Goal: Task Accomplishment & Management: Use online tool/utility

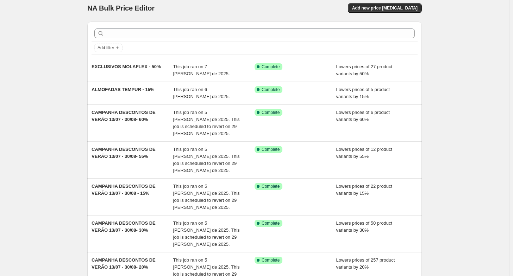
scroll to position [5, 0]
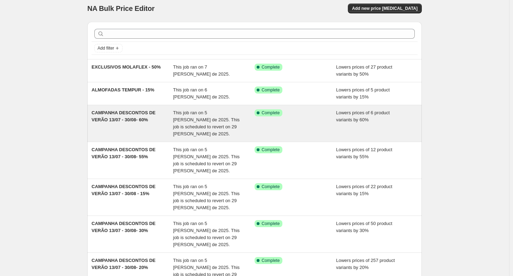
click at [113, 116] on span "CAMPANHA DESCONTOS DE VERÃO 13/07 - 30/08- 60%" at bounding box center [123, 116] width 64 height 12
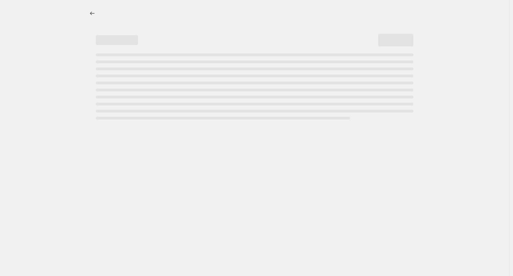
select select "percentage"
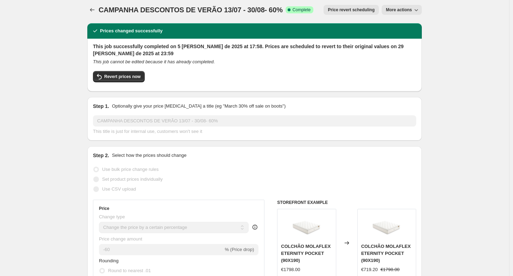
scroll to position [5, 0]
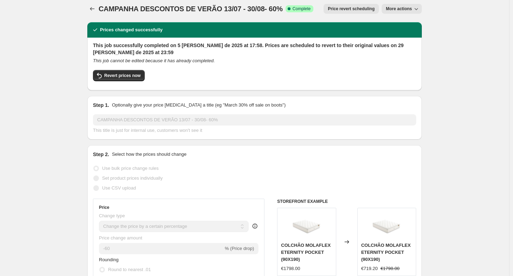
click at [410, 7] on span "More actions" at bounding box center [399, 9] width 26 height 6
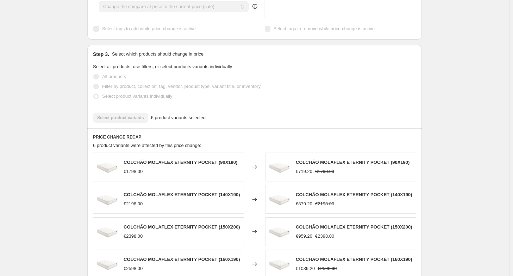
scroll to position [359, 0]
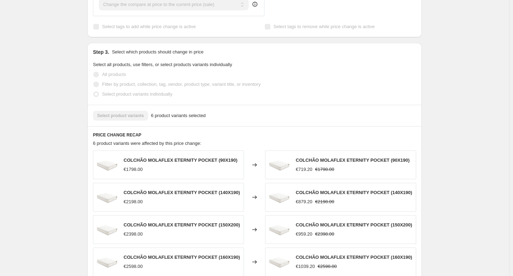
click at [199, 162] on span "COLCHÃO MOLAFLEX ETERNITY POCKET (90X190)" at bounding box center [180, 160] width 114 height 5
click at [169, 118] on span "6 product variants selected" at bounding box center [178, 115] width 55 height 7
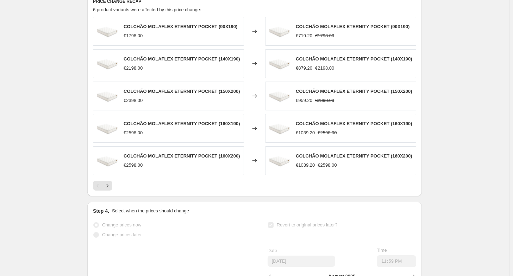
scroll to position [494, 0]
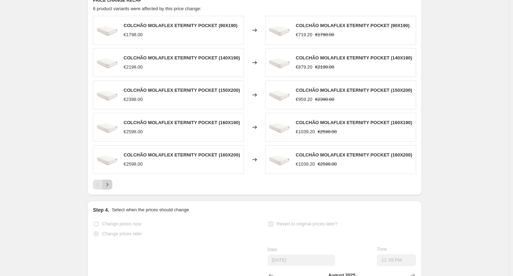
click at [104, 186] on button "Next" at bounding box center [107, 185] width 10 height 10
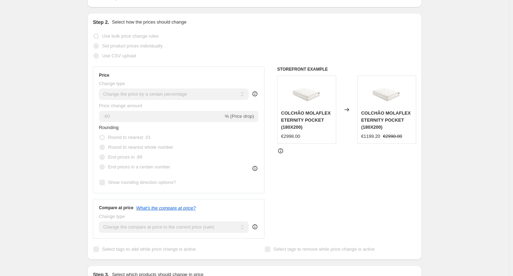
scroll to position [0, 0]
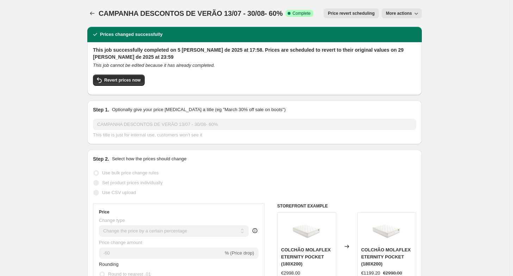
click at [395, 16] on span "More actions" at bounding box center [399, 14] width 26 height 6
click at [398, 12] on span "More actions" at bounding box center [399, 14] width 26 height 6
click at [403, 17] on button "More actions" at bounding box center [401, 13] width 40 height 10
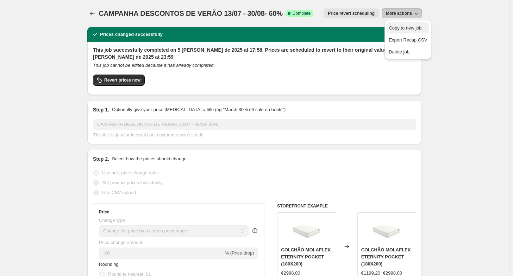
click at [400, 27] on span "Copy to new job" at bounding box center [404, 27] width 33 height 5
select select "percentage"
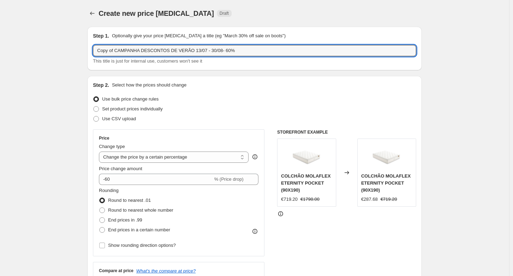
drag, startPoint x: 116, startPoint y: 52, endPoint x: 38, endPoint y: 64, distance: 79.5
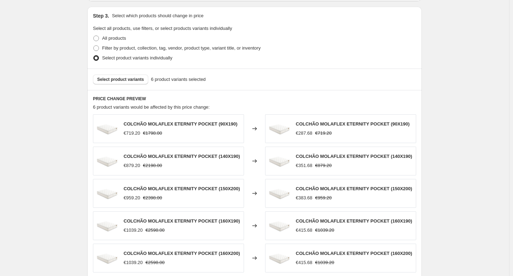
scroll to position [352, 0]
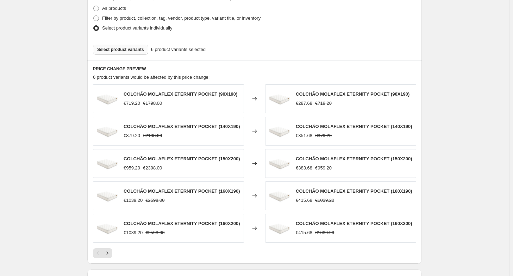
type input "CAMPANHA DESCONTOS DE VERÃO 13/07 - 30/08- 60%"
click at [113, 53] on button "Select product variants" at bounding box center [120, 50] width 55 height 10
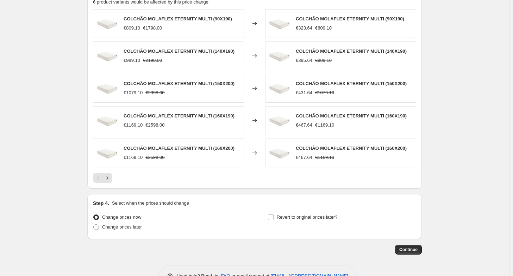
scroll to position [447, 0]
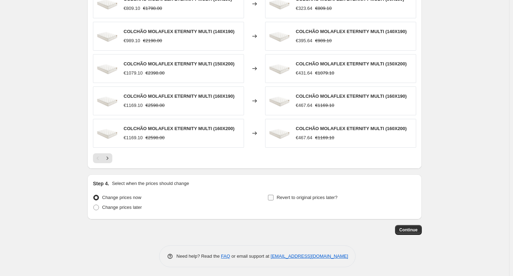
click at [276, 195] on label "Revert to original prices later?" at bounding box center [302, 198] width 70 height 10
click at [273, 195] on input "Revert to original prices later?" at bounding box center [271, 198] width 6 height 6
checkbox input "true"
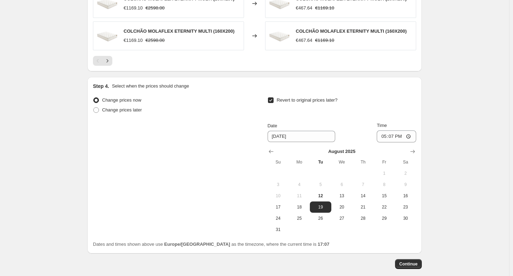
scroll to position [552, 0]
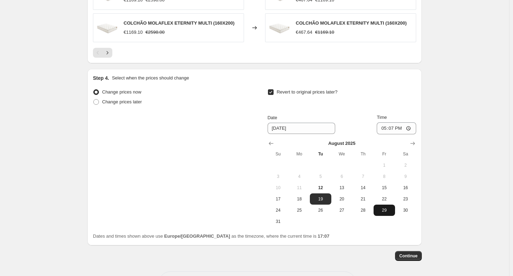
click at [380, 208] on span "29" at bounding box center [383, 211] width 15 height 6
click at [274, 221] on span "31" at bounding box center [277, 222] width 15 height 6
type input "[DATE]"
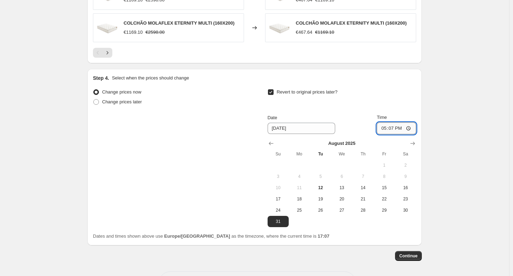
click at [391, 126] on input "17:07" at bounding box center [395, 128] width 39 height 12
click at [409, 129] on input "17:07" at bounding box center [395, 128] width 39 height 12
click at [397, 129] on input "17:07" at bounding box center [395, 128] width 39 height 12
type input "23:59"
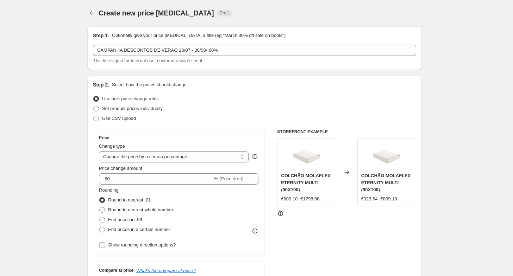
scroll to position [0, 0]
select select "percentage"
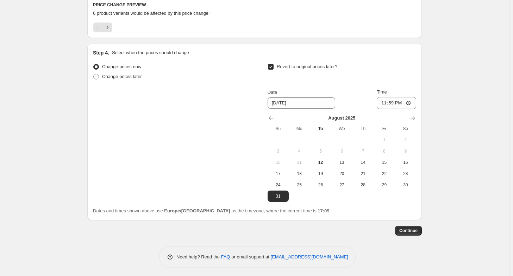
scroll to position [418, 0]
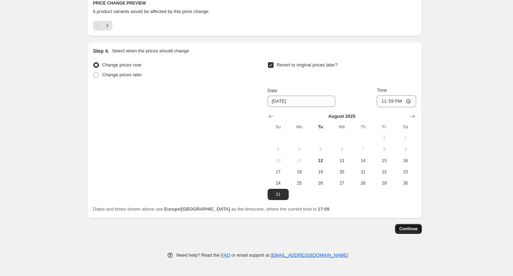
click at [406, 224] on button "Continue" at bounding box center [408, 229] width 27 height 10
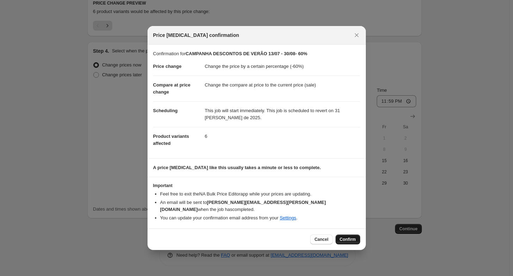
click at [344, 237] on span "Confirm" at bounding box center [347, 240] width 16 height 6
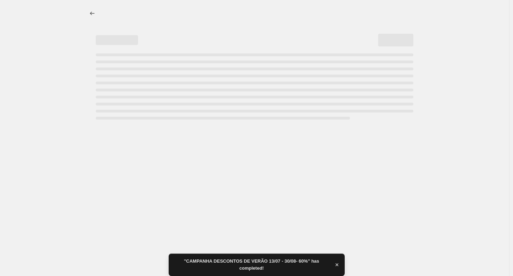
select select "percentage"
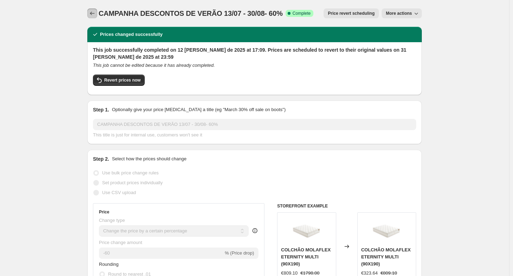
click at [92, 11] on icon "Price change jobs" at bounding box center [92, 13] width 7 height 7
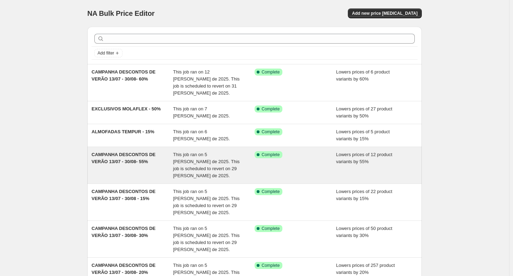
click at [141, 152] on span "CAMPANHA DESCONTOS DE VERÃO 13/07 - 30/08- 55%" at bounding box center [123, 158] width 64 height 12
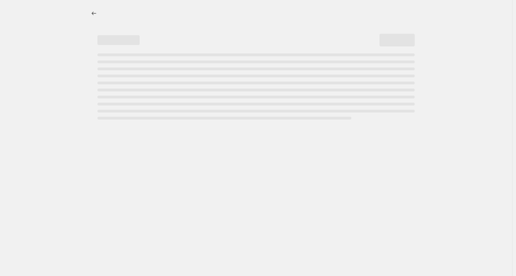
select select "percentage"
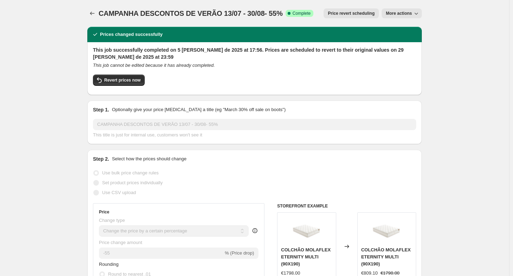
click at [398, 17] on button "More actions" at bounding box center [401, 13] width 40 height 10
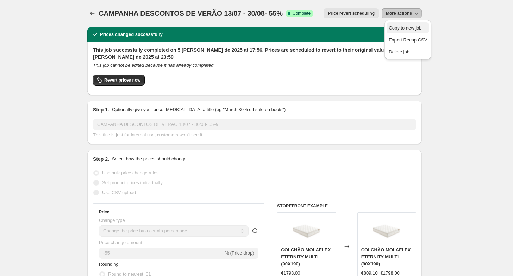
click at [399, 26] on span "Copy to new job" at bounding box center [404, 27] width 33 height 5
select select "percentage"
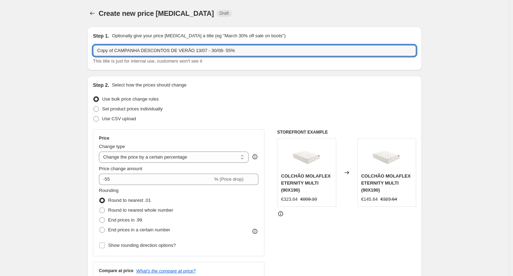
drag, startPoint x: 116, startPoint y: 51, endPoint x: 24, endPoint y: 69, distance: 94.4
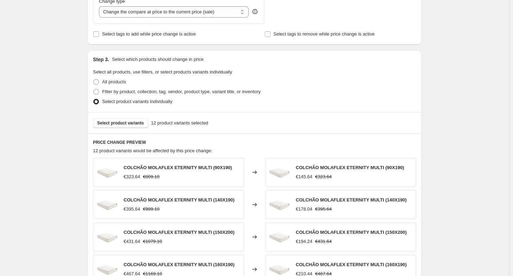
scroll to position [281, 0]
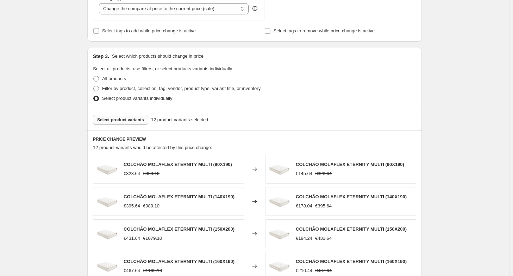
type input "CAMPANHA DESCONTOS DE VERÃO 13/07 - 30/08- 55%"
click at [141, 121] on span "Select product variants" at bounding box center [120, 120] width 47 height 6
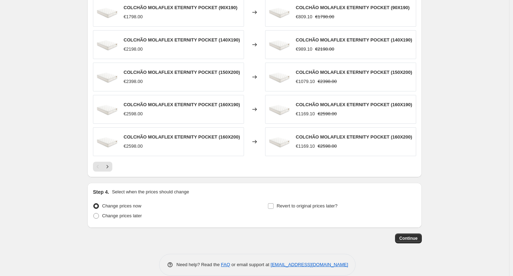
scroll to position [447, 0]
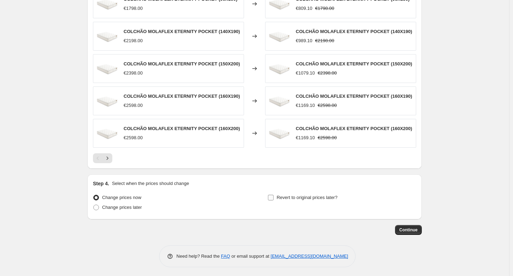
click at [292, 197] on span "Revert to original prices later?" at bounding box center [306, 197] width 61 height 5
click at [273, 197] on input "Revert to original prices later?" at bounding box center [271, 198] width 6 height 6
checkbox input "true"
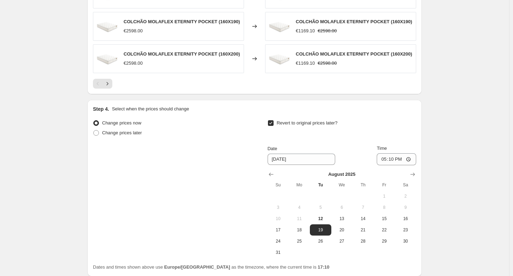
scroll to position [578, 0]
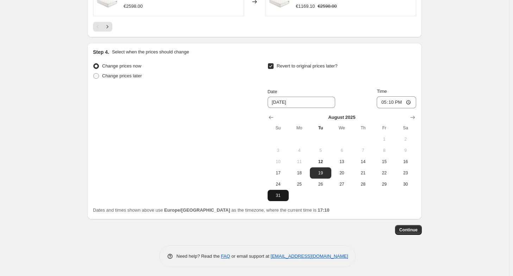
click at [276, 199] on button "31" at bounding box center [277, 195] width 21 height 11
type input "[DATE]"
click at [395, 103] on input "17:10" at bounding box center [395, 102] width 39 height 12
type input "23:59"
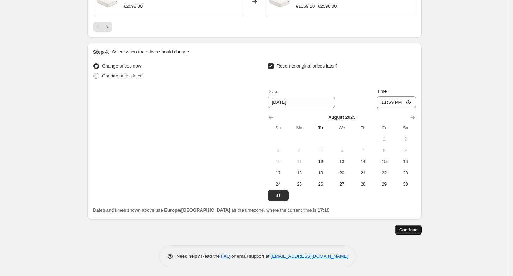
click at [414, 225] on button "Continue" at bounding box center [408, 230] width 27 height 10
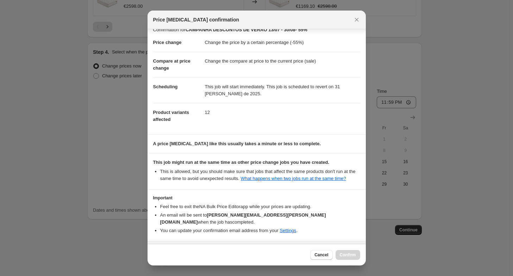
scroll to position [26, 0]
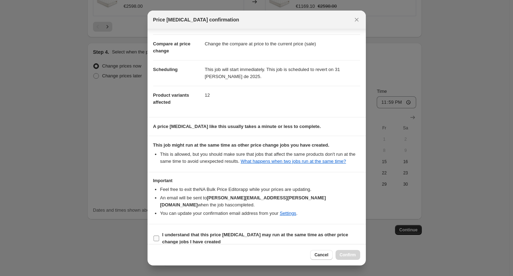
click at [245, 232] on span "I understand that this price change job may run at the same time as other price…" at bounding box center [261, 238] width 198 height 14
click at [159, 236] on input "I understand that this price change job may run at the same time as other price…" at bounding box center [156, 239] width 6 height 6
checkbox input "true"
click at [351, 254] on span "Confirm" at bounding box center [347, 255] width 16 height 6
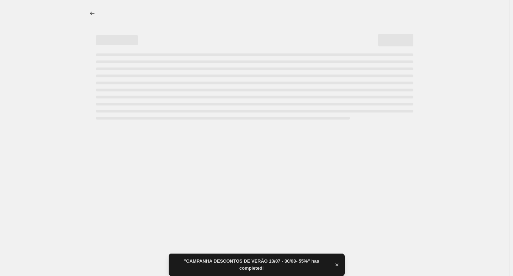
select select "percentage"
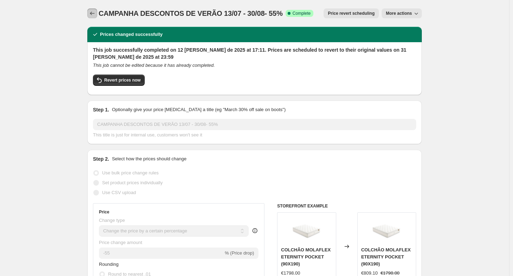
click at [97, 12] on button "Price change jobs" at bounding box center [92, 13] width 10 height 10
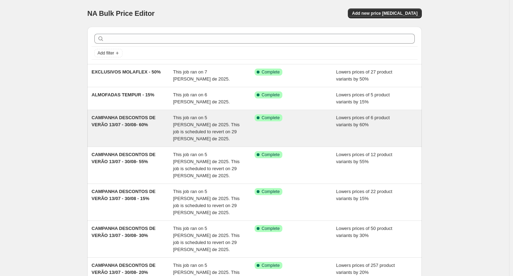
click at [154, 126] on div "CAMPANHA DESCONTOS DE VERÃO 13/07 - 30/08- 60%" at bounding box center [132, 128] width 82 height 28
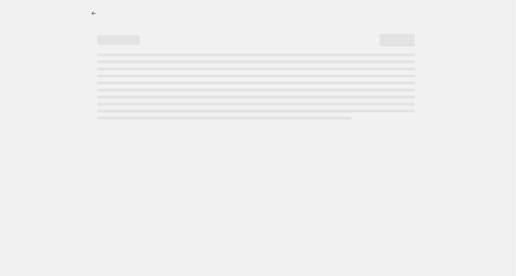
select select "percentage"
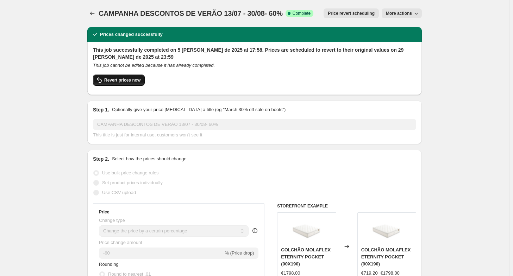
click at [118, 85] on button "Revert prices now" at bounding box center [119, 80] width 52 height 11
checkbox input "false"
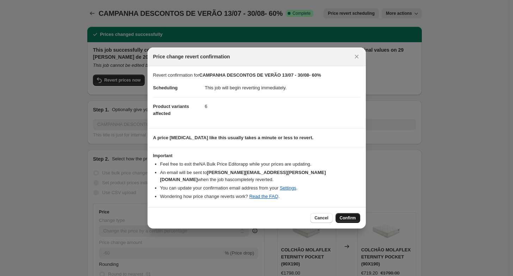
click at [350, 215] on span "Confirm" at bounding box center [347, 218] width 16 height 6
click at [350, 214] on div "Cancel Confirm" at bounding box center [335, 218] width 50 height 10
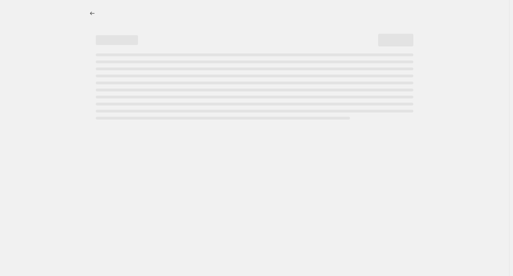
select select "percentage"
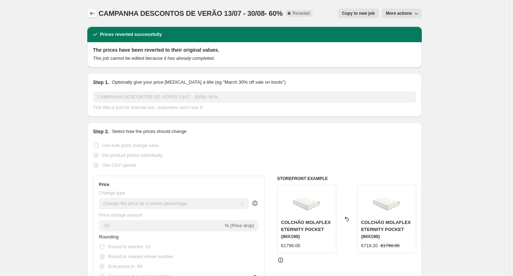
click at [95, 16] on icon "Price change jobs" at bounding box center [92, 13] width 7 height 7
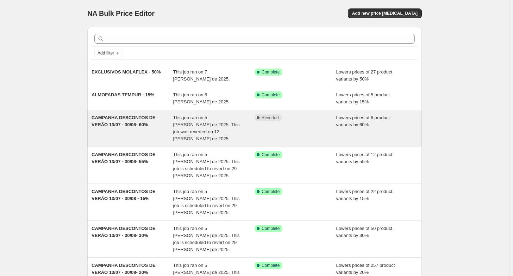
click at [195, 119] on span "This job ran on 5 de agosto de 2025. This job was reverted on 12 de agosto de 2…" at bounding box center [206, 128] width 66 height 26
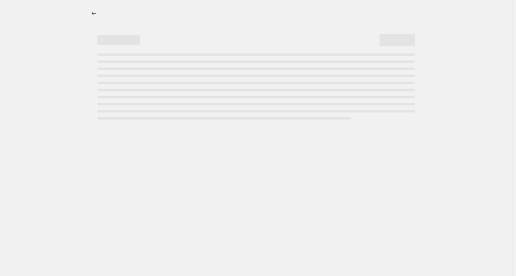
select select "percentage"
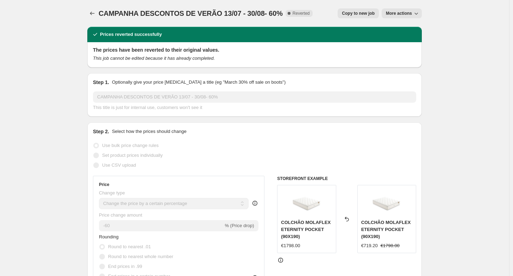
click at [393, 13] on span "More actions" at bounding box center [399, 14] width 26 height 6
click at [403, 42] on span "Delete job" at bounding box center [398, 39] width 21 height 5
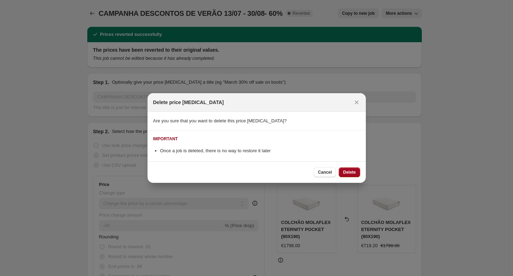
click at [355, 175] on button "Delete" at bounding box center [348, 172] width 21 height 10
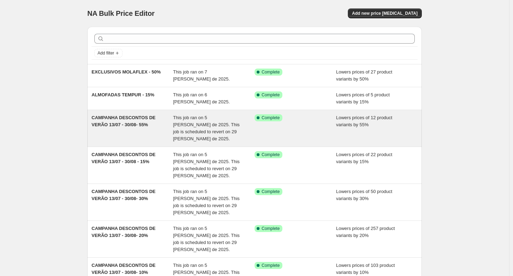
click at [123, 128] on div "CAMPANHA DESCONTOS DE VERÃO 13/07 - 30/08- 55%" at bounding box center [132, 128] width 82 height 28
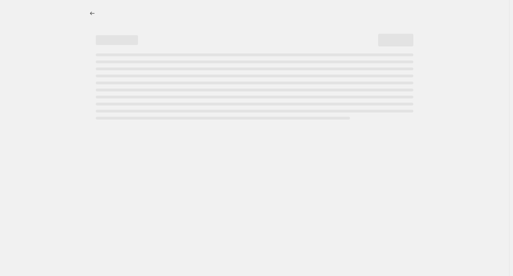
select select "percentage"
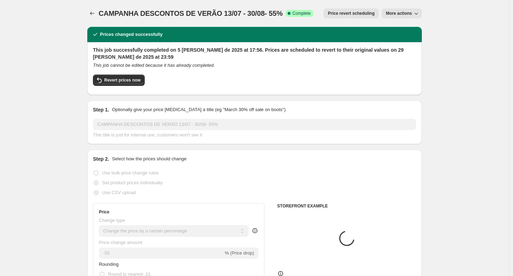
click at [391, 10] on button "More actions" at bounding box center [401, 13] width 40 height 10
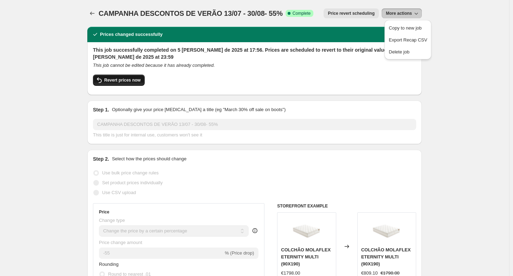
click at [120, 78] on span "Revert prices now" at bounding box center [122, 80] width 36 height 6
checkbox input "false"
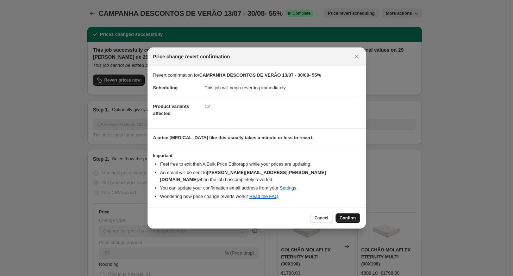
click at [343, 218] on button "Confirm" at bounding box center [347, 218] width 25 height 10
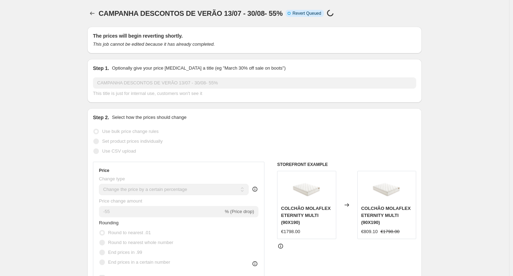
select select "percentage"
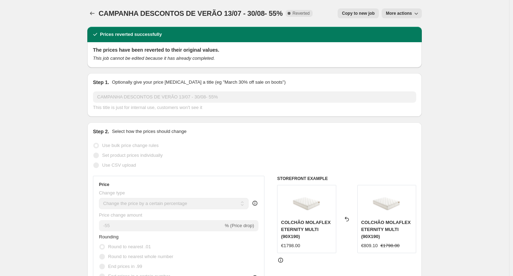
click at [406, 12] on span "More actions" at bounding box center [399, 14] width 26 height 6
click at [400, 38] on span "Delete job" at bounding box center [398, 39] width 21 height 5
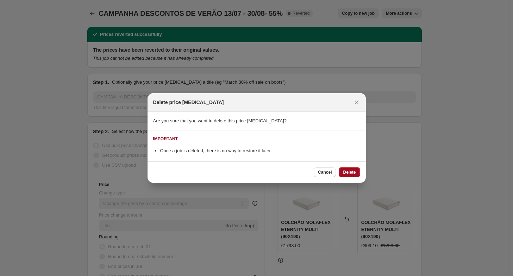
click at [350, 173] on span "Delete" at bounding box center [349, 173] width 13 height 6
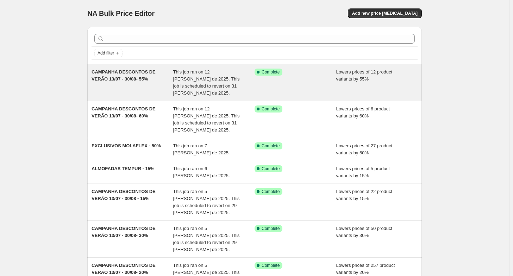
click at [121, 75] on div "CAMPANHA DESCONTOS DE VERÃO 13/07 - 30/08- 55%" at bounding box center [132, 83] width 82 height 28
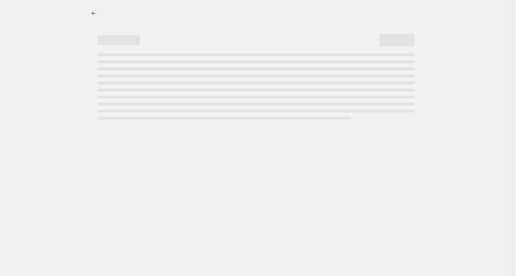
select select "percentage"
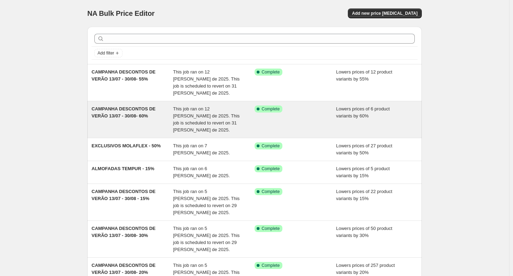
click at [125, 110] on span "CAMPANHA DESCONTOS DE VERÃO 13/07 - 30/08- 60%" at bounding box center [123, 112] width 64 height 12
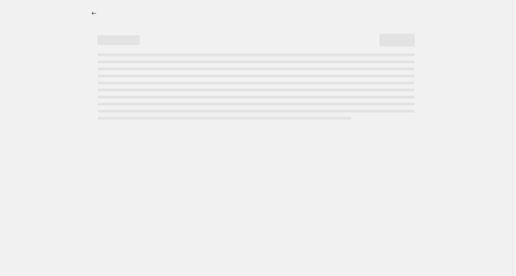
select select "percentage"
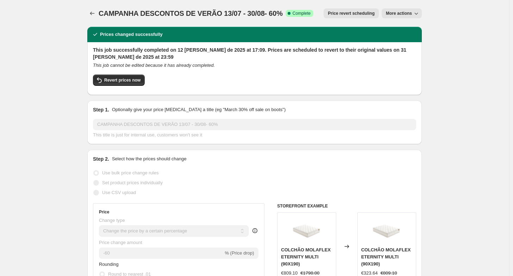
click at [401, 14] on span "More actions" at bounding box center [399, 14] width 26 height 6
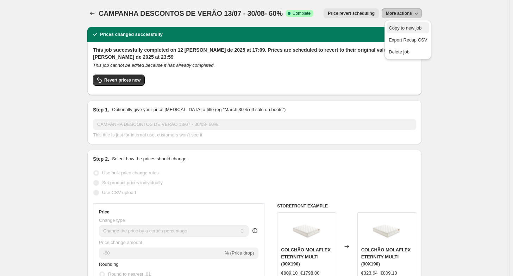
click at [398, 26] on span "Copy to new job" at bounding box center [404, 27] width 33 height 5
select select "percentage"
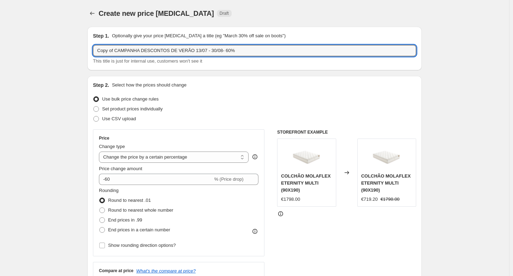
drag, startPoint x: 115, startPoint y: 51, endPoint x: 49, endPoint y: 54, distance: 66.6
type input "CAMPANHA DESCONTOS DE VERÃO 13/07 - 30/08- 60%"
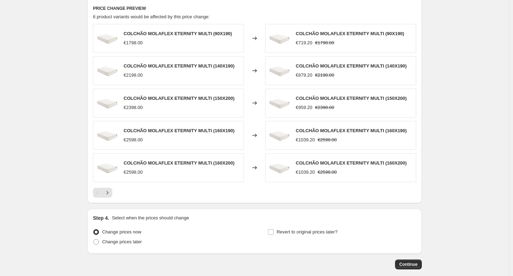
scroll to position [422, 0]
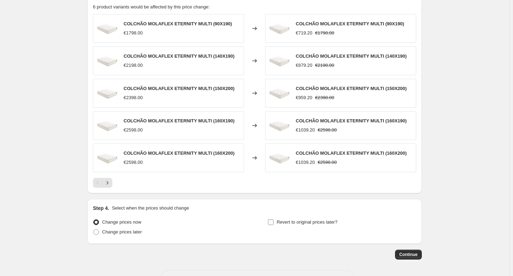
click at [293, 220] on span "Revert to original prices later?" at bounding box center [306, 221] width 61 height 5
click at [273, 220] on input "Revert to original prices later?" at bounding box center [271, 222] width 6 height 6
checkbox input "true"
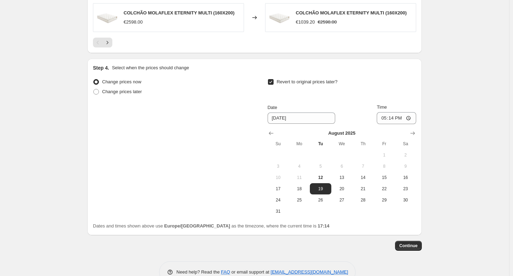
scroll to position [563, 0]
click at [274, 206] on button "31" at bounding box center [277, 210] width 21 height 11
type input "[DATE]"
click at [395, 114] on input "17:14" at bounding box center [395, 118] width 39 height 12
type input "23:59"
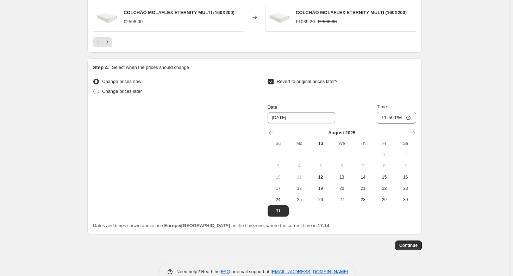
click at [416, 246] on span "Continue" at bounding box center [408, 246] width 18 height 6
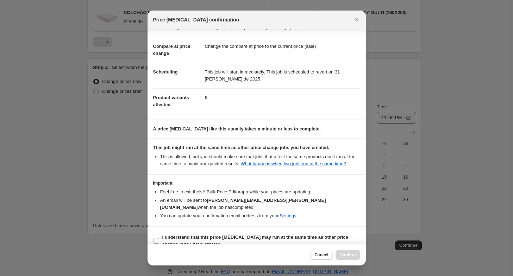
scroll to position [26, 0]
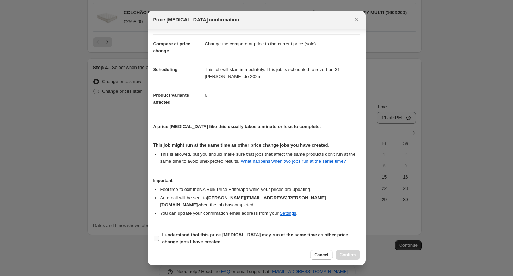
click at [260, 232] on b "I understand that this price change job may run at the same time as other price…" at bounding box center [255, 238] width 186 height 12
click at [159, 236] on input "I understand that this price change job may run at the same time as other price…" at bounding box center [156, 239] width 6 height 6
checkbox input "true"
click at [342, 256] on span "Confirm" at bounding box center [347, 255] width 16 height 6
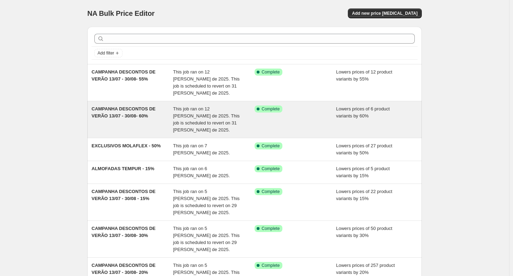
click at [120, 111] on span "CAMPANHA DESCONTOS DE VERÃO 13/07 - 30/08- 60%" at bounding box center [123, 112] width 64 height 12
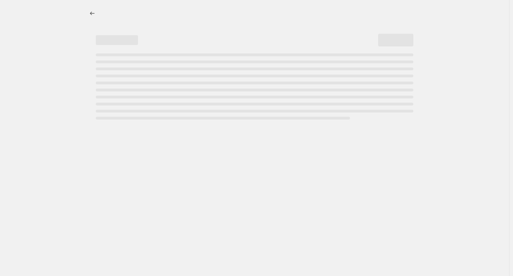
select select "percentage"
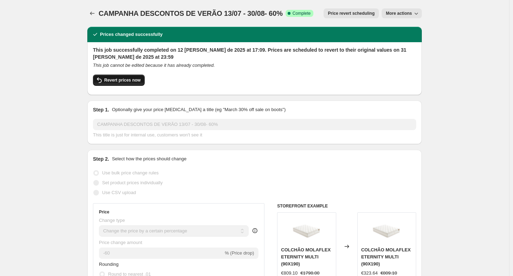
click at [107, 82] on span "Revert prices now" at bounding box center [122, 80] width 36 height 6
checkbox input "false"
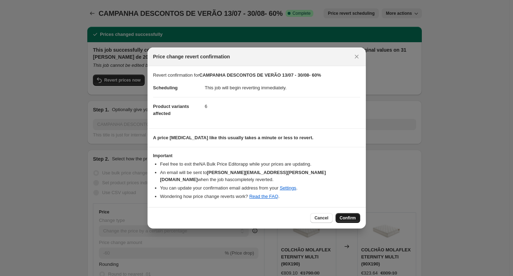
click at [350, 216] on span "Confirm" at bounding box center [347, 218] width 16 height 6
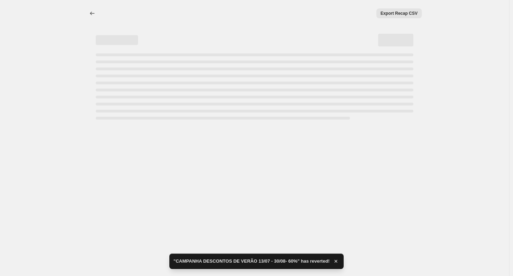
select select "percentage"
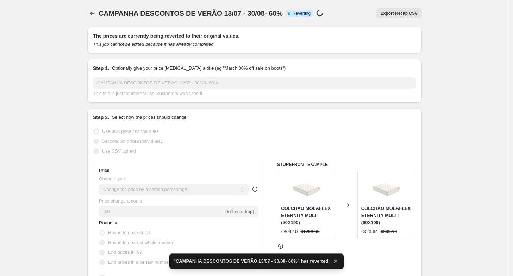
checkbox input "true"
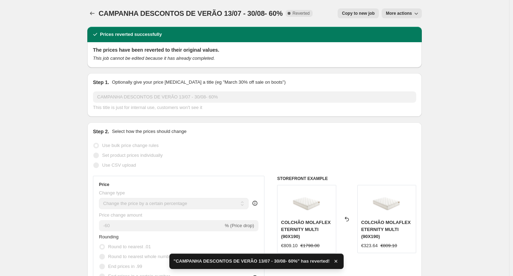
click at [417, 12] on icon "button" at bounding box center [415, 13] width 7 height 7
click at [407, 43] on span "Delete job" at bounding box center [407, 40] width 38 height 7
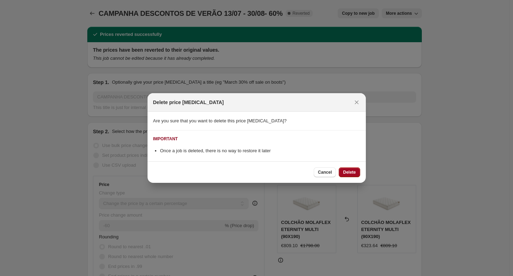
click at [343, 173] on span "Delete" at bounding box center [349, 173] width 13 height 6
